Goal: Understand process/instructions: Learn how to perform a task or action

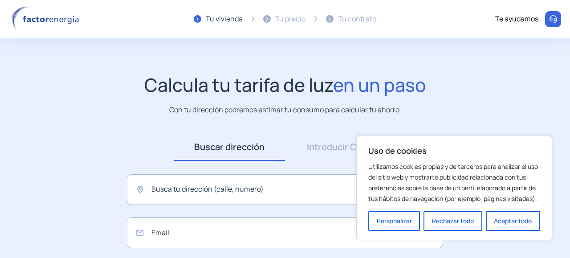
click at [46, 21] on img at bounding box center [47, 19] width 76 height 26
click at [49, 18] on img at bounding box center [47, 19] width 76 height 26
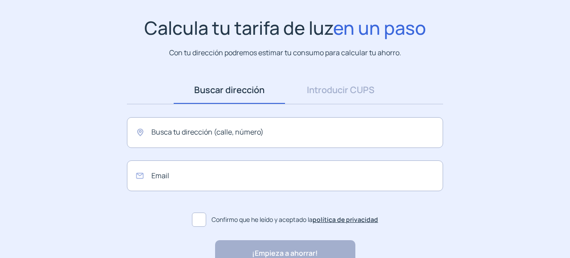
scroll to position [20, 0]
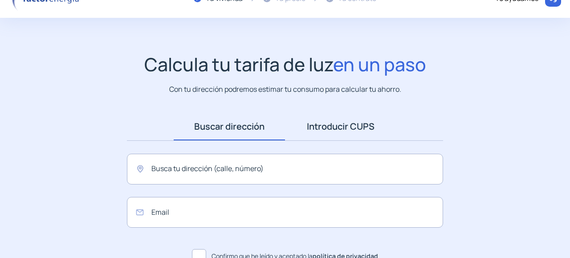
click at [380, 128] on link "Introducir CUPS" at bounding box center [340, 127] width 111 height 28
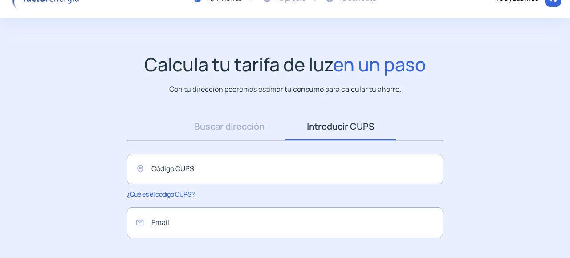
scroll to position [0, 0]
